Goal: Transaction & Acquisition: Purchase product/service

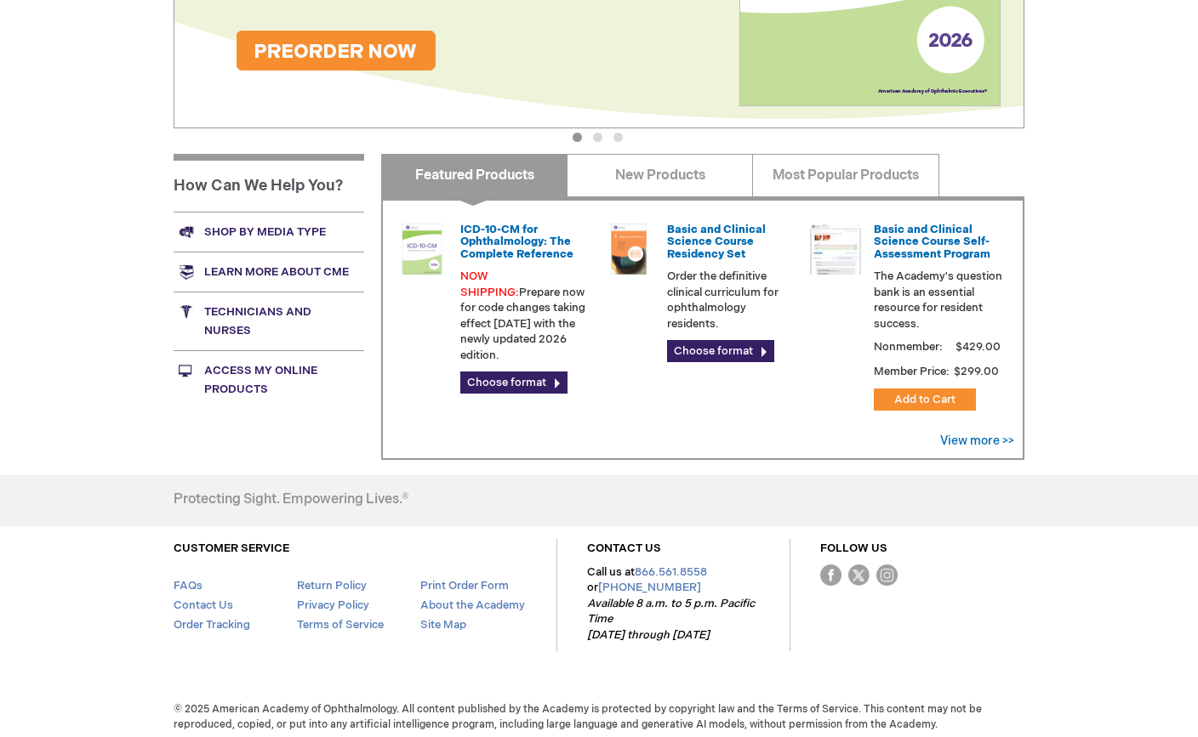
scroll to position [532, 0]
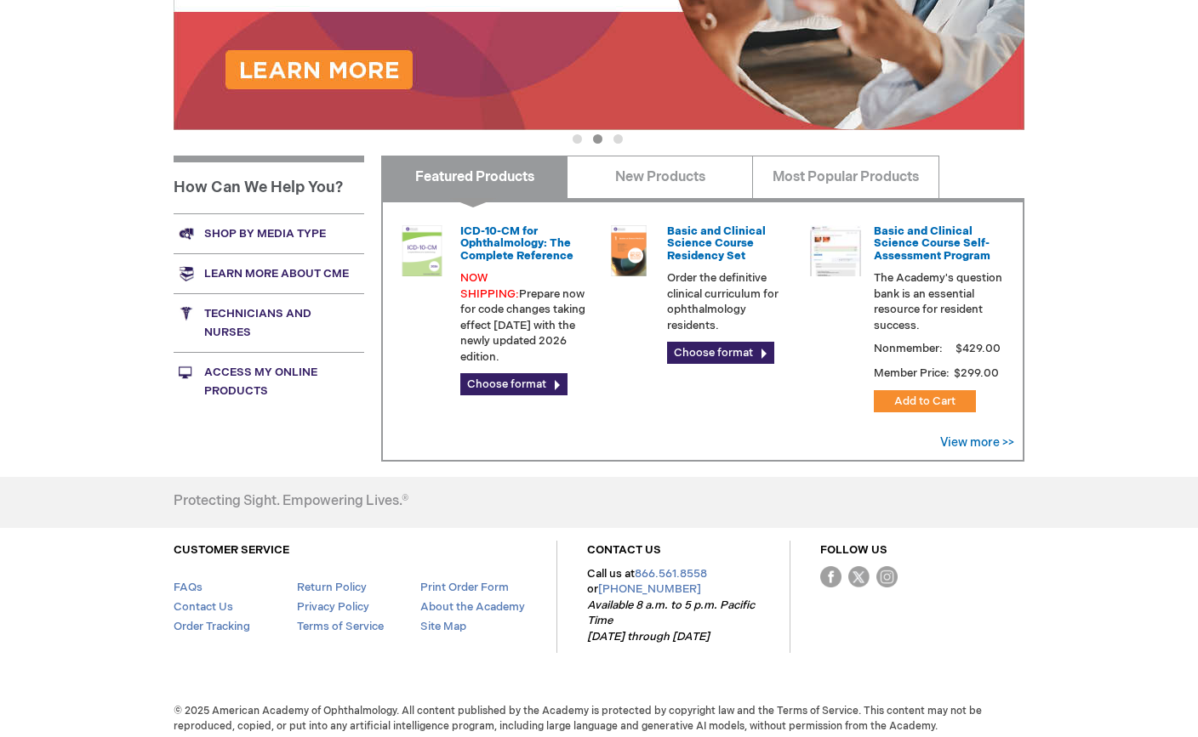
click at [755, 253] on h4 "Basic and Clinical Science Course Residency Set" at bounding box center [731, 243] width 129 height 37
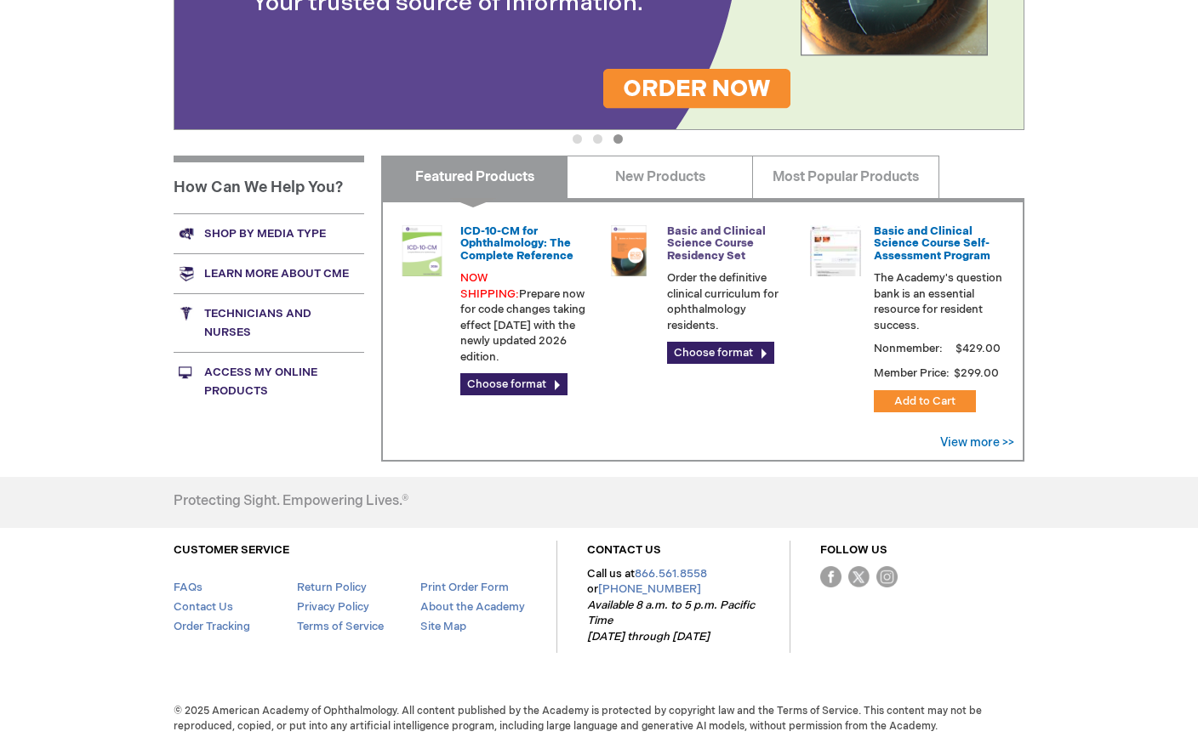
click at [701, 241] on link "Basic and Clinical Science Course Residency Set" at bounding box center [716, 244] width 99 height 38
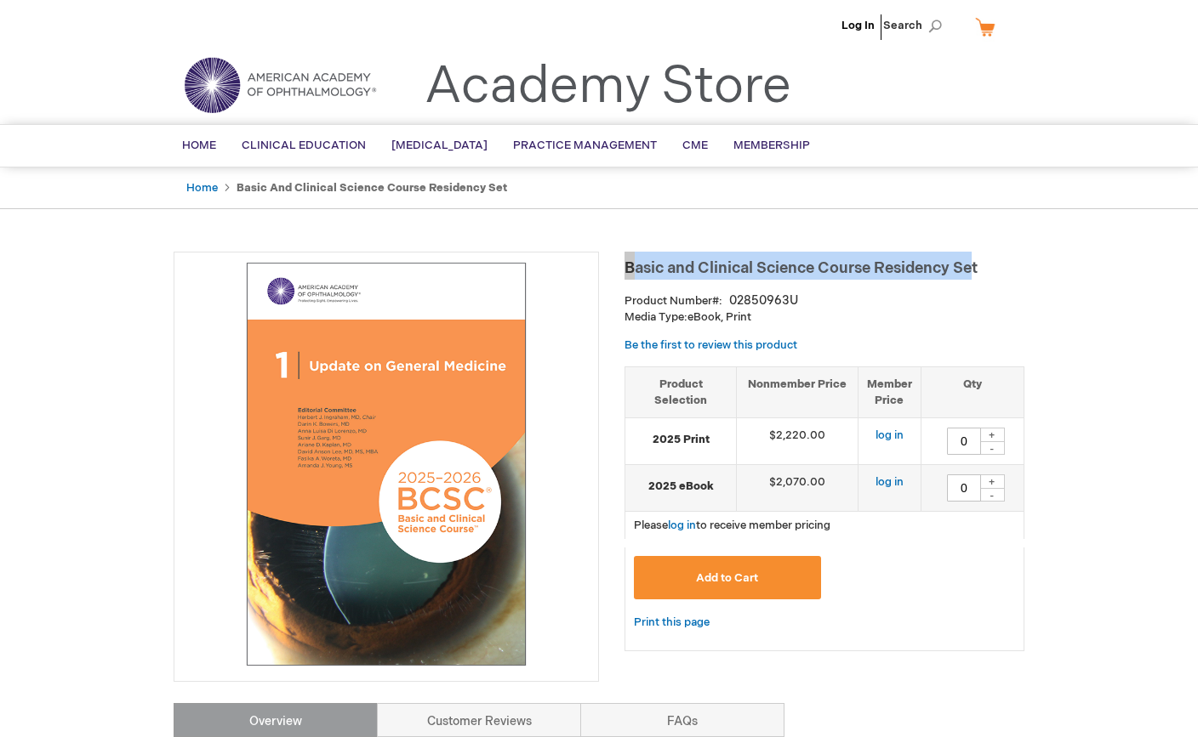
drag, startPoint x: 626, startPoint y: 265, endPoint x: 977, endPoint y: 264, distance: 351.3
click at [977, 264] on h1 "Basic and Clinical Science Course Residency Set" at bounding box center [824, 266] width 400 height 28
click at [977, 265] on span "Basic and Clinical Science Course Residency Set" at bounding box center [800, 268] width 353 height 18
drag, startPoint x: 873, startPoint y: 268, endPoint x: 623, endPoint y: 268, distance: 250.1
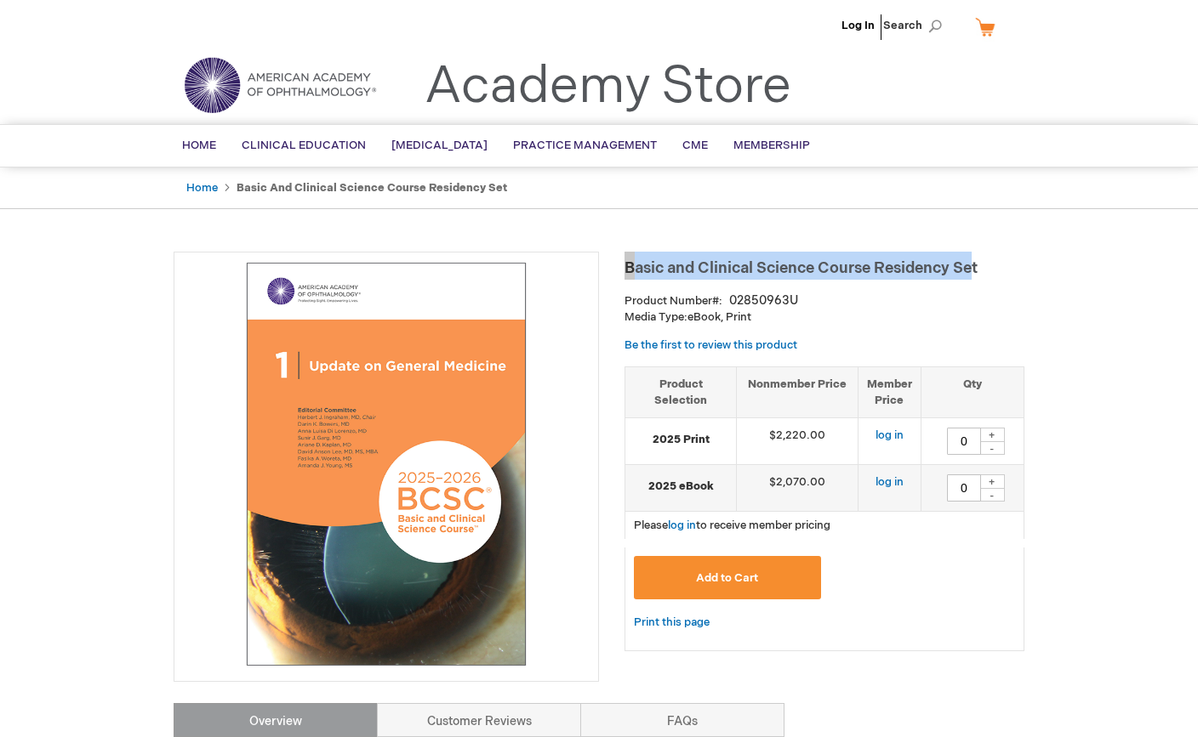
click at [624, 268] on h1 "Basic and Clinical Science Course Residency Set" at bounding box center [824, 266] width 400 height 28
drag, startPoint x: 625, startPoint y: 268, endPoint x: 979, endPoint y: 261, distance: 353.9
click at [982, 262] on h1 "Basic and Clinical Science Course Residency Set" at bounding box center [824, 266] width 400 height 28
copy span "Basic and Clinical Science Course Residency Se"
